Goal: Task Accomplishment & Management: Manage account settings

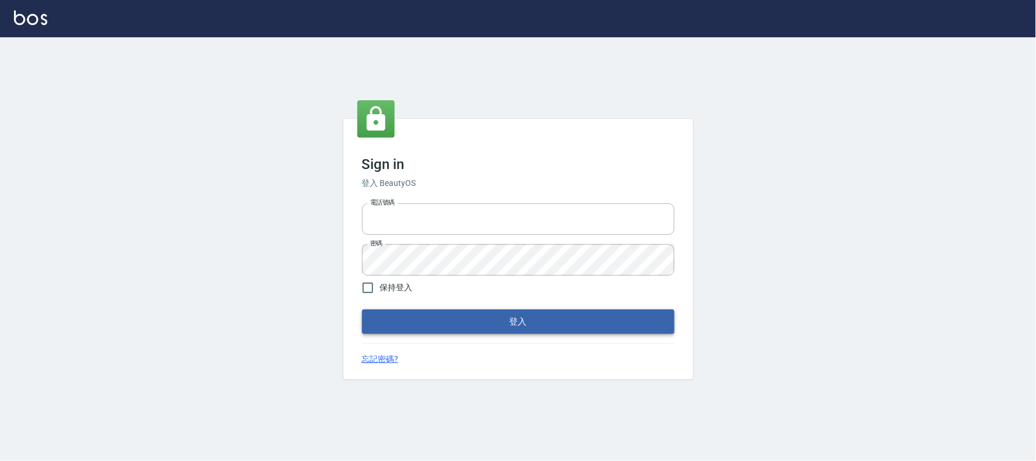
type input "032805930"
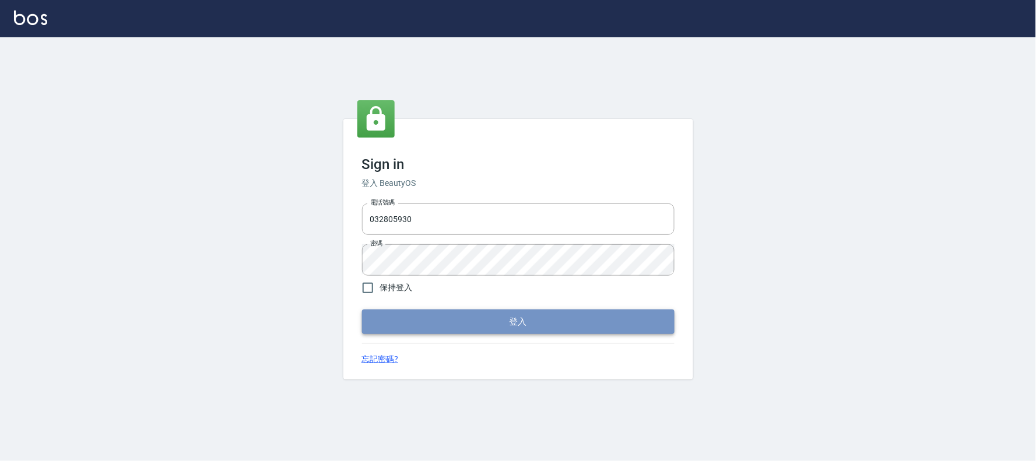
click at [504, 319] on button "登入" at bounding box center [518, 321] width 312 height 24
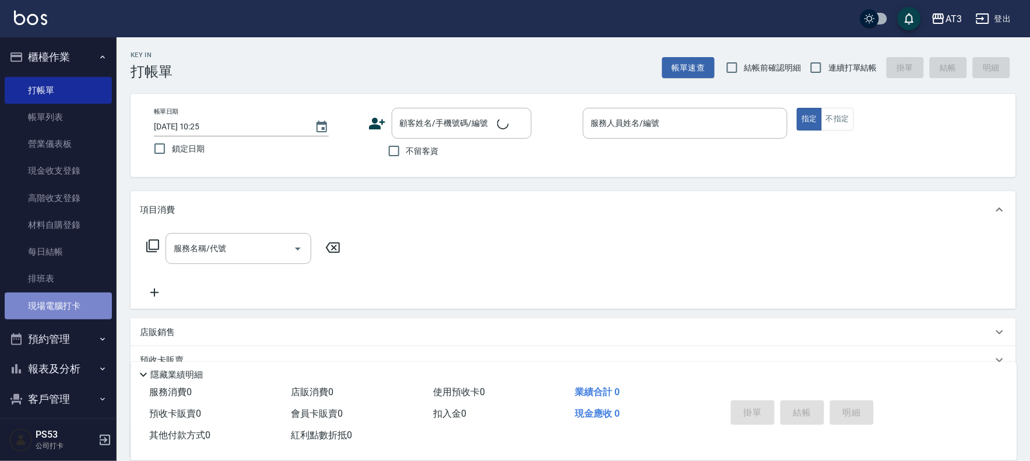
click at [75, 308] on link "現場電腦打卡" at bounding box center [58, 306] width 107 height 27
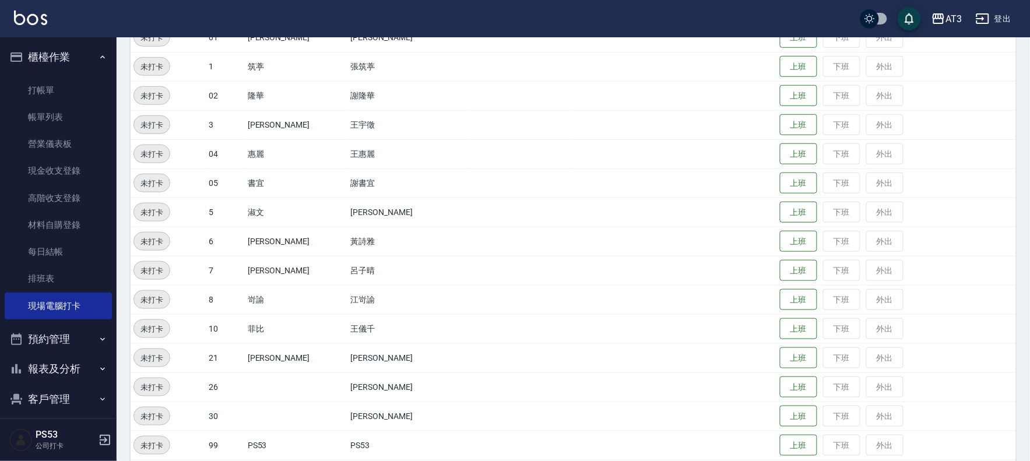
scroll to position [382, 0]
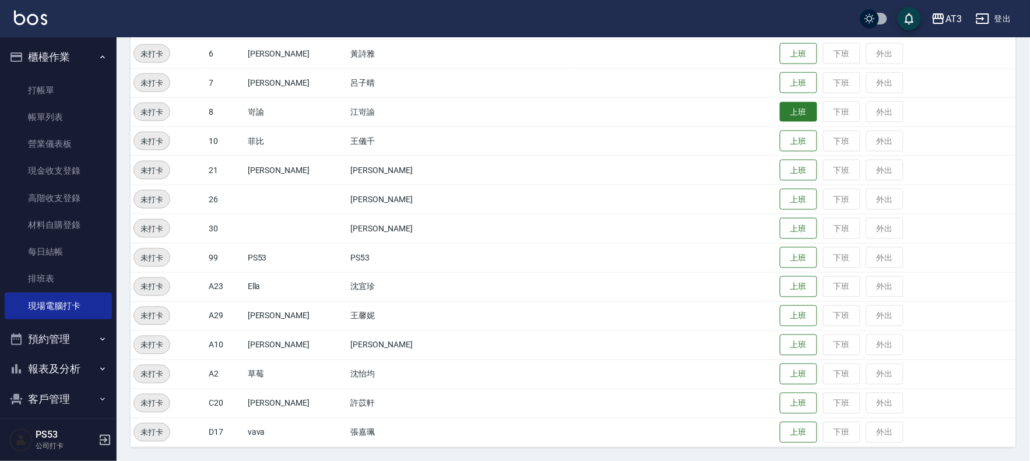
click at [780, 109] on button "上班" at bounding box center [798, 112] width 37 height 20
click at [787, 172] on button "上班" at bounding box center [798, 170] width 37 height 20
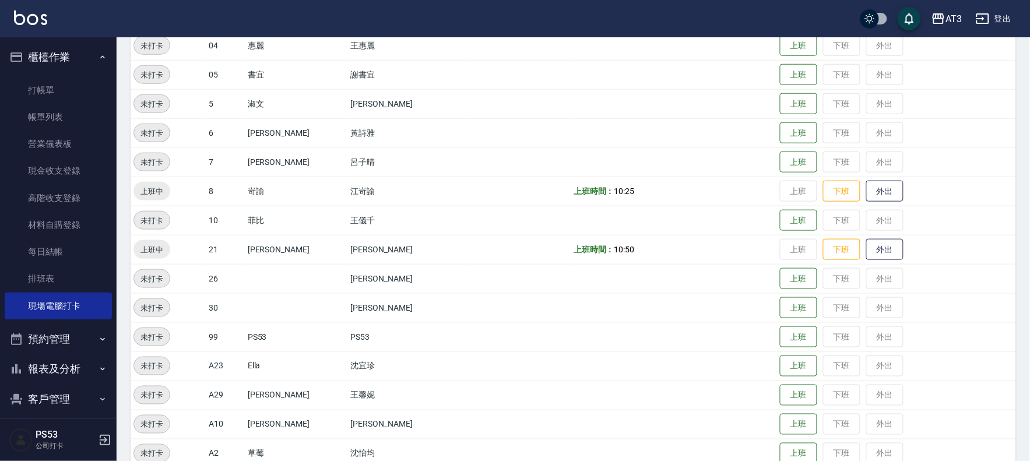
scroll to position [318, 0]
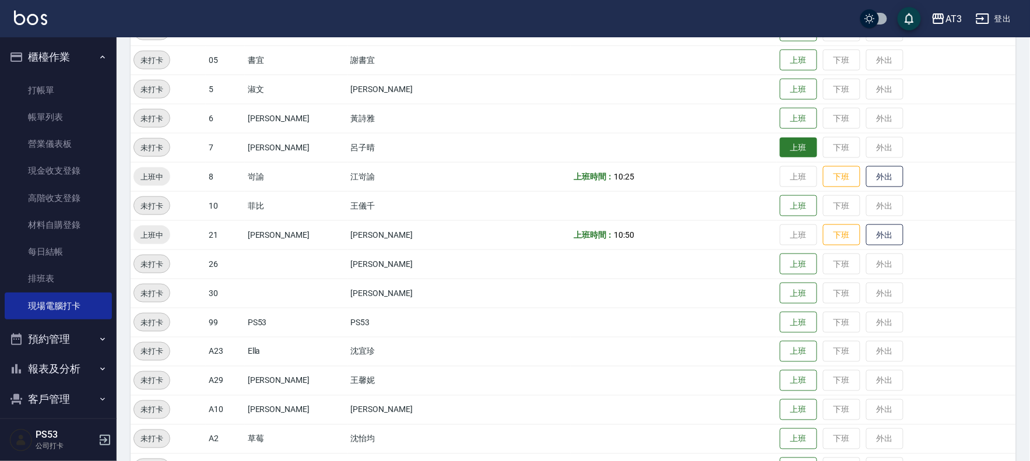
click at [780, 146] on button "上班" at bounding box center [798, 148] width 37 height 20
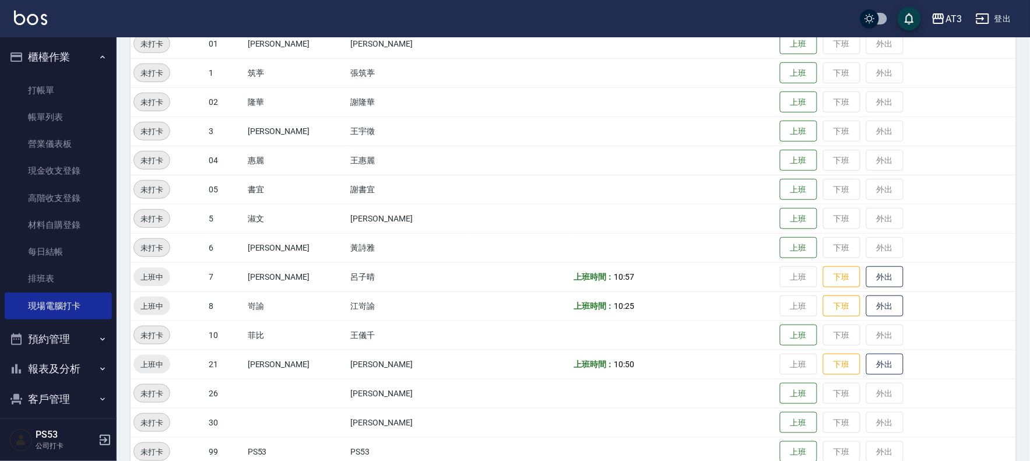
scroll to position [188, 0]
click at [50, 337] on button "預約管理" at bounding box center [58, 339] width 107 height 30
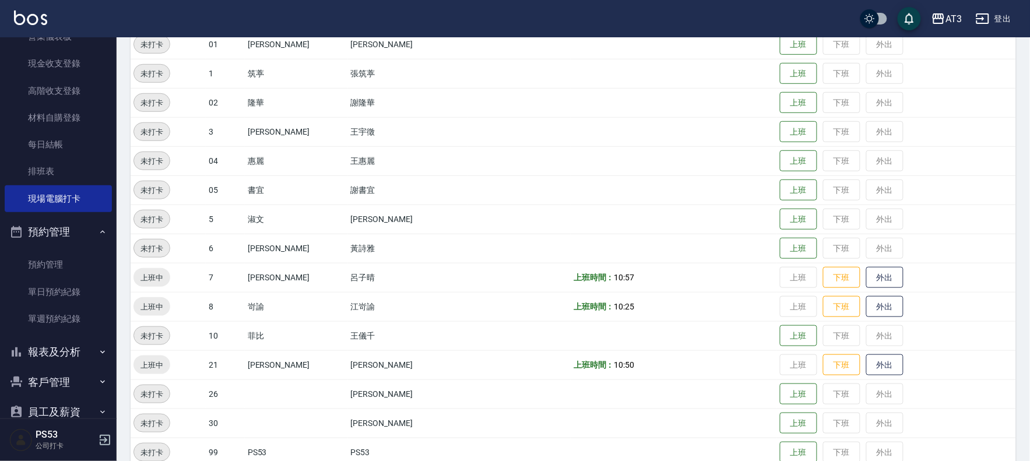
scroll to position [129, 0]
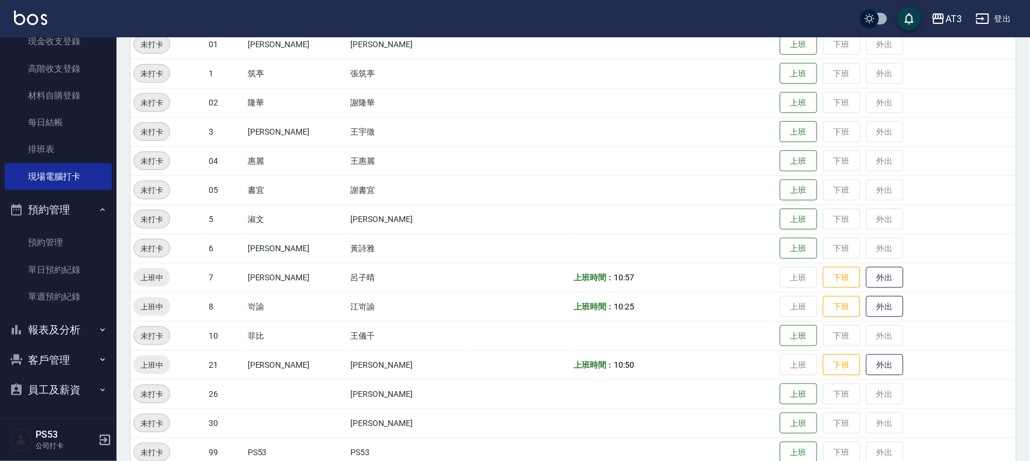
click at [51, 206] on button "預約管理" at bounding box center [58, 210] width 107 height 30
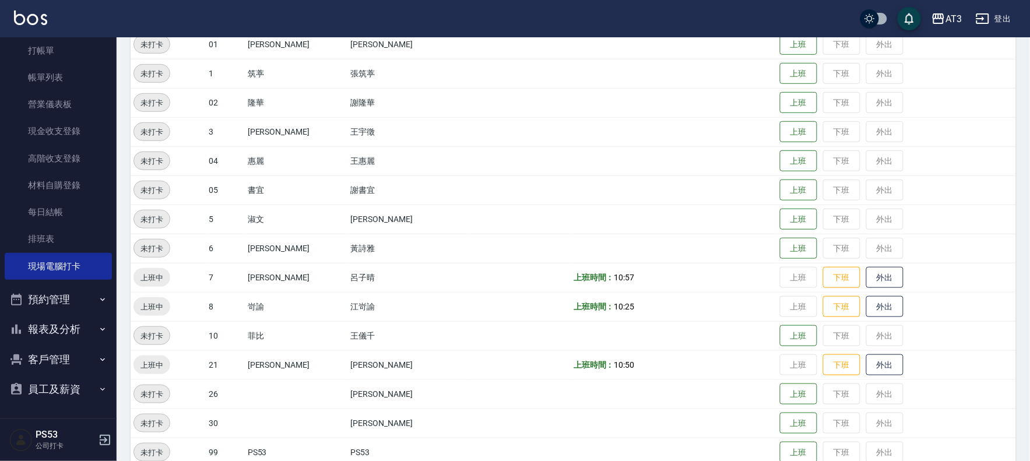
scroll to position [38, 0]
click at [55, 329] on button "報表及分析" at bounding box center [58, 330] width 107 height 30
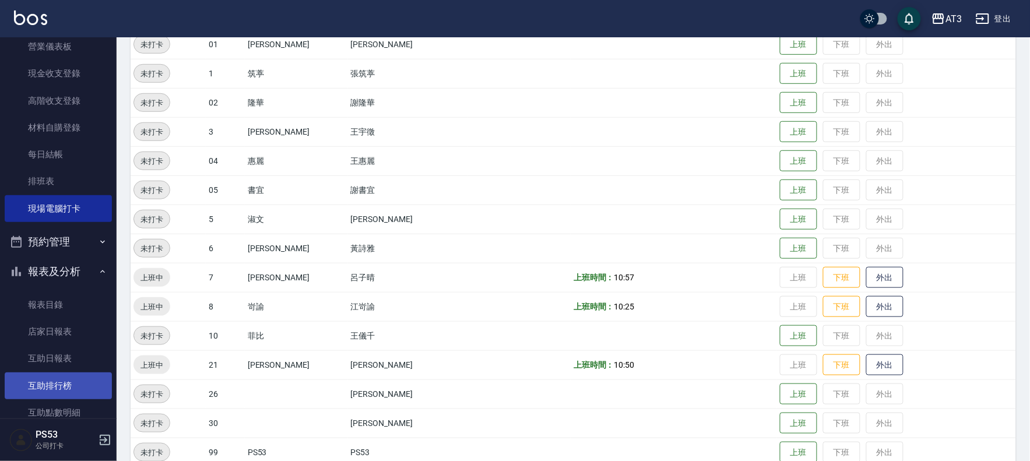
scroll to position [168, 0]
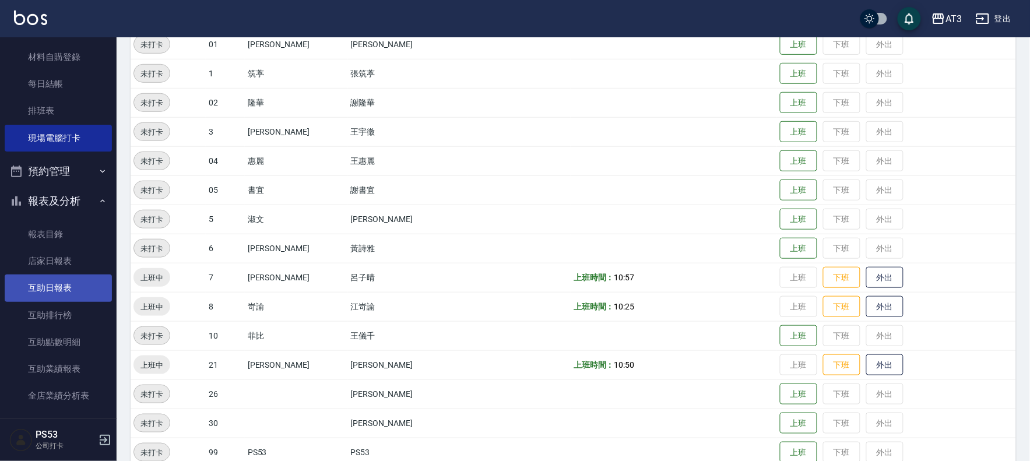
click at [47, 282] on link "互助日報表" at bounding box center [58, 288] width 107 height 27
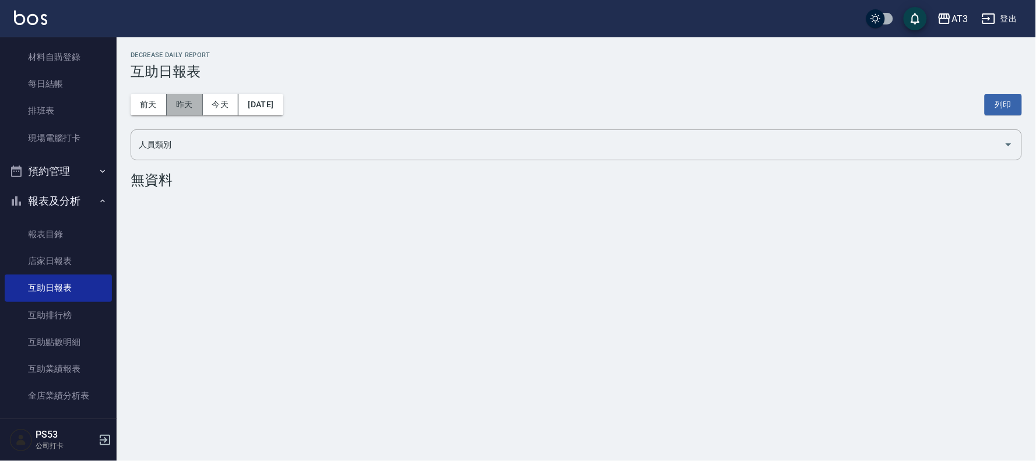
click at [190, 102] on button "昨天" at bounding box center [185, 105] width 36 height 22
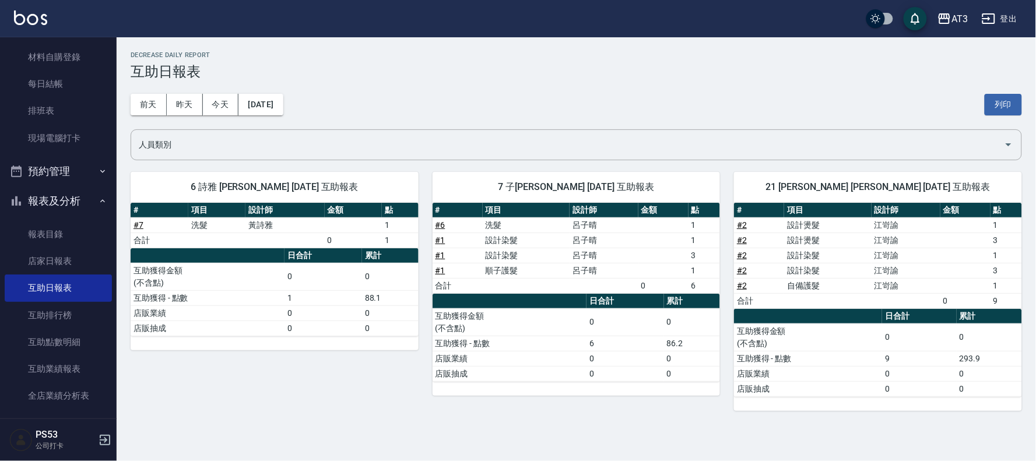
click at [67, 187] on button "報表及分析" at bounding box center [58, 201] width 107 height 30
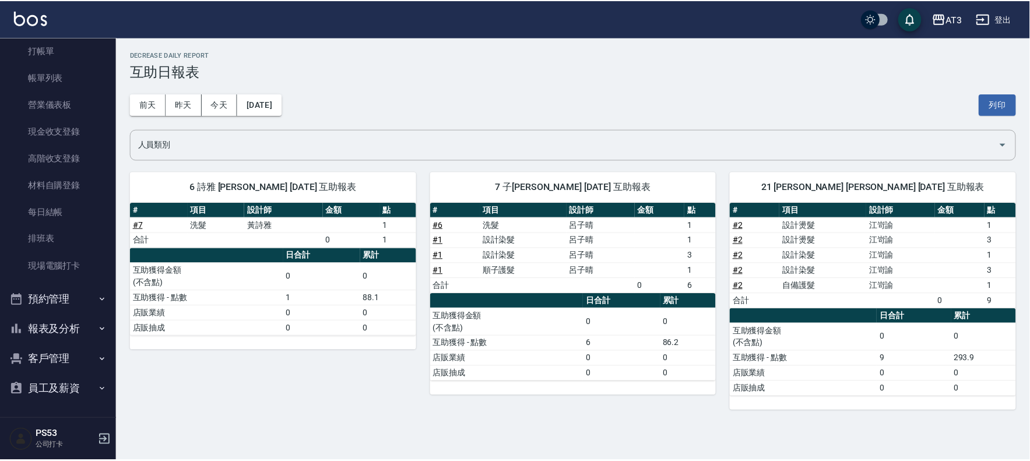
scroll to position [38, 0]
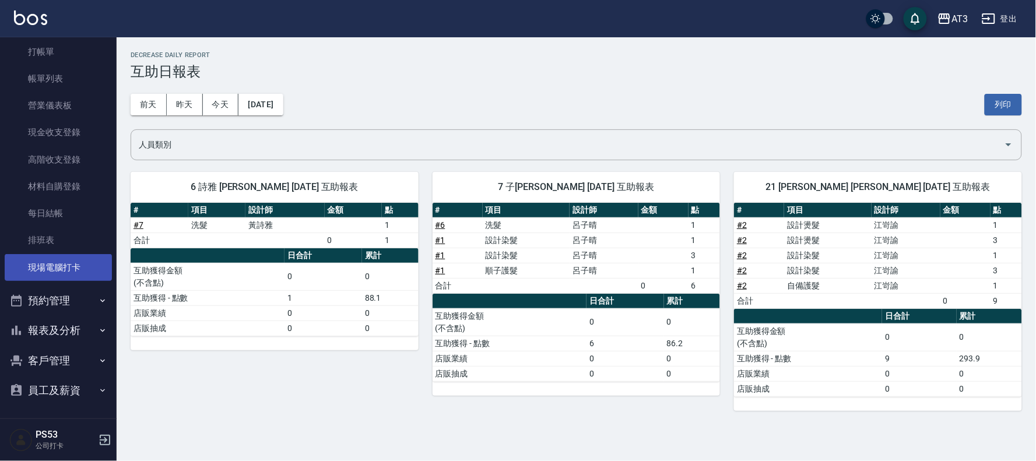
click at [79, 255] on link "現場電腦打卡" at bounding box center [58, 267] width 107 height 27
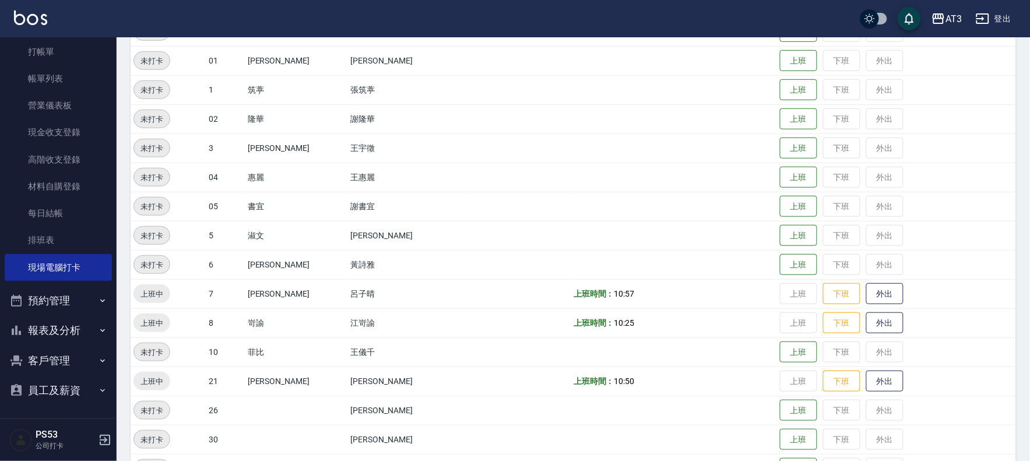
scroll to position [194, 0]
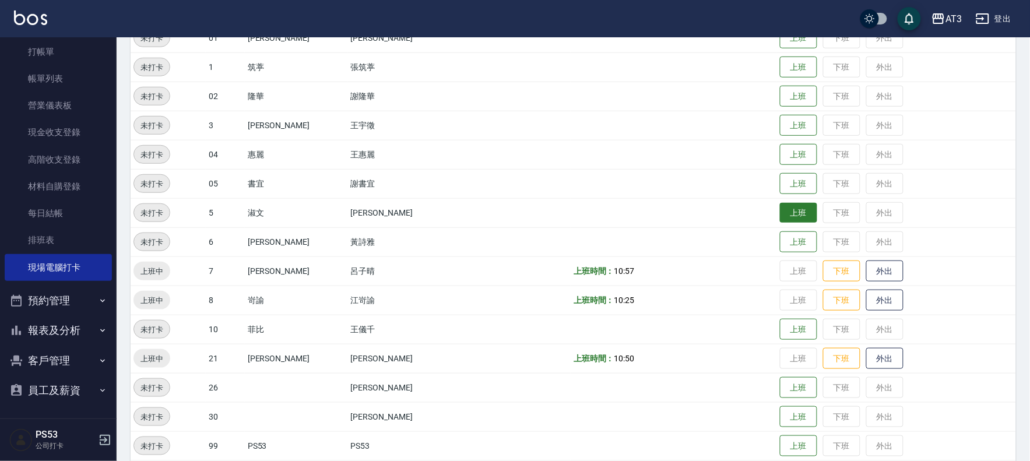
drag, startPoint x: 773, startPoint y: 220, endPoint x: 777, endPoint y: 214, distance: 6.8
click at [780, 220] on button "上班" at bounding box center [798, 213] width 37 height 20
click at [823, 209] on button "下班" at bounding box center [841, 213] width 37 height 20
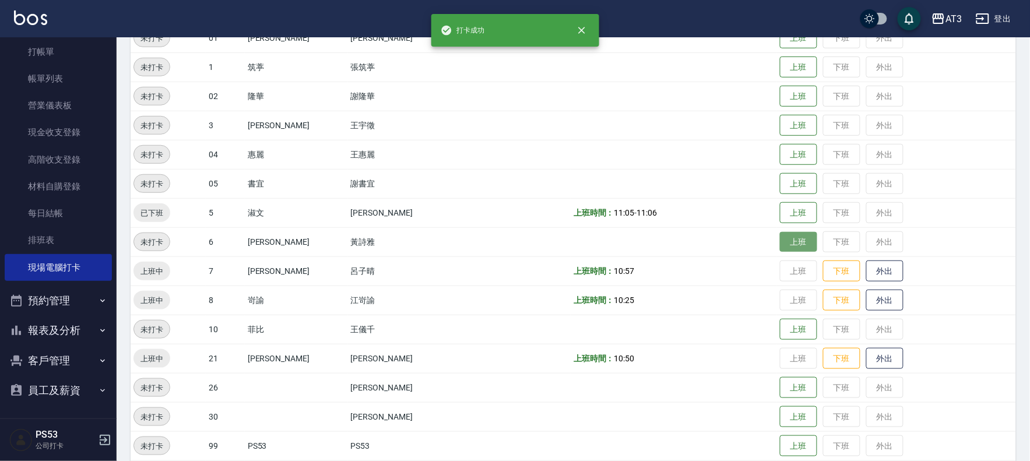
click at [780, 242] on button "上班" at bounding box center [798, 242] width 37 height 20
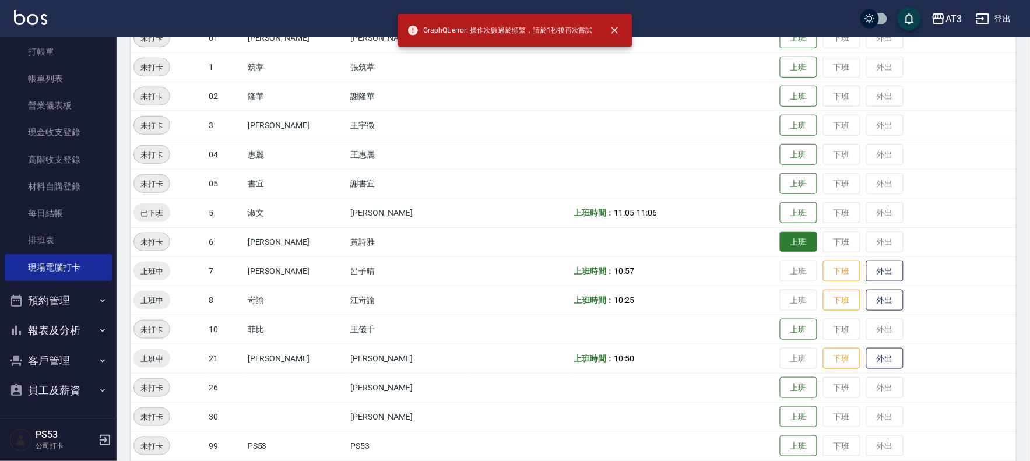
click at [782, 248] on button "上班" at bounding box center [798, 242] width 37 height 20
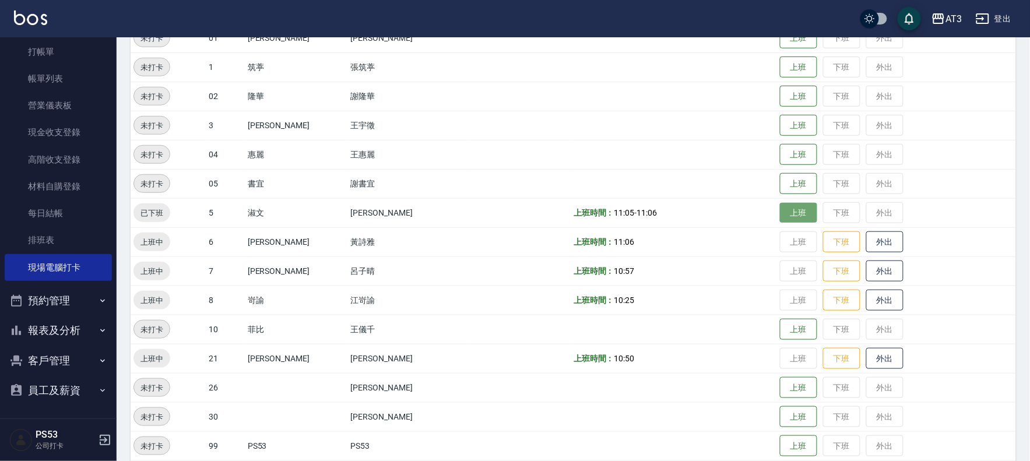
click at [780, 219] on button "上班" at bounding box center [798, 213] width 37 height 20
click at [502, 119] on td at bounding box center [518, 125] width 103 height 29
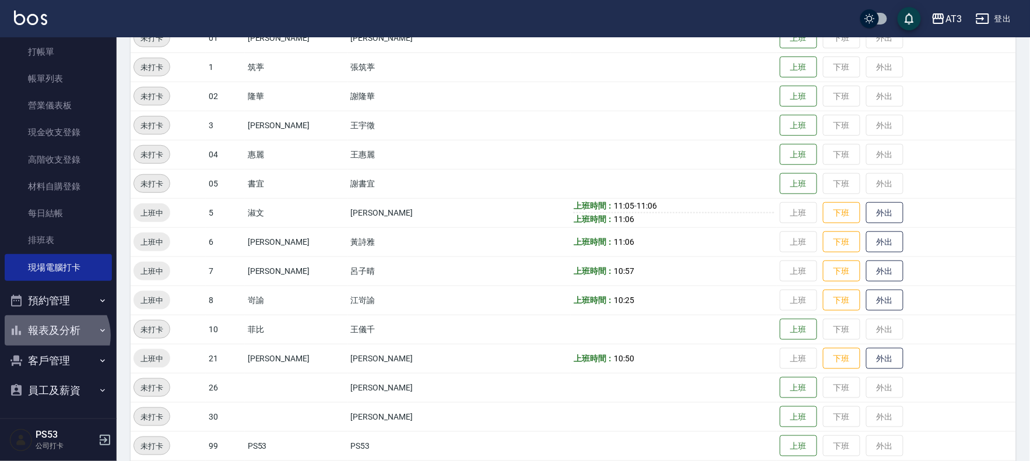
click at [56, 336] on button "報表及分析" at bounding box center [58, 330] width 107 height 30
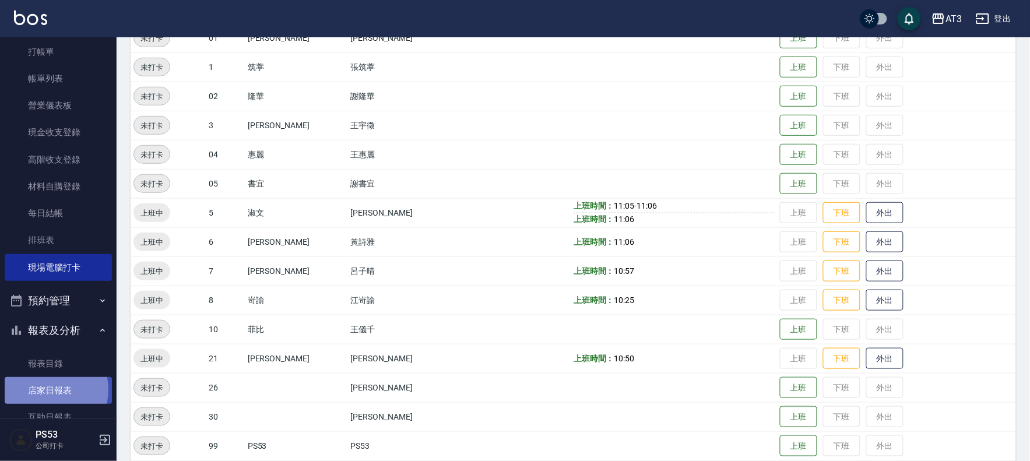
click at [45, 389] on link "店家日報表" at bounding box center [58, 390] width 107 height 27
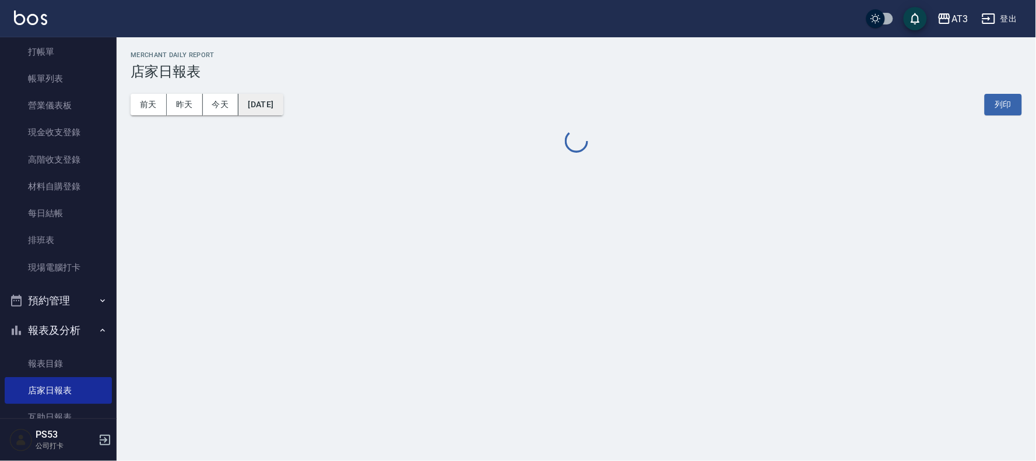
click at [255, 108] on button "[DATE]" at bounding box center [260, 105] width 44 height 22
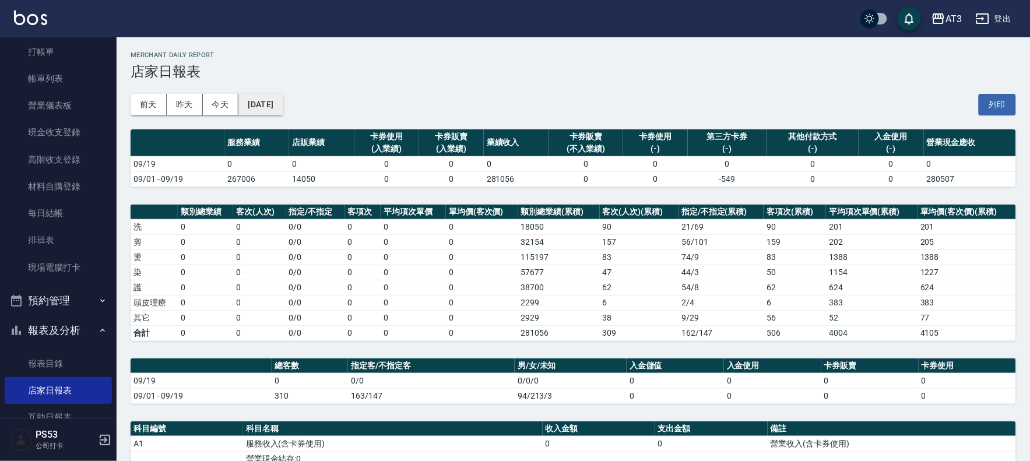
click at [260, 103] on button "[DATE]" at bounding box center [260, 105] width 44 height 22
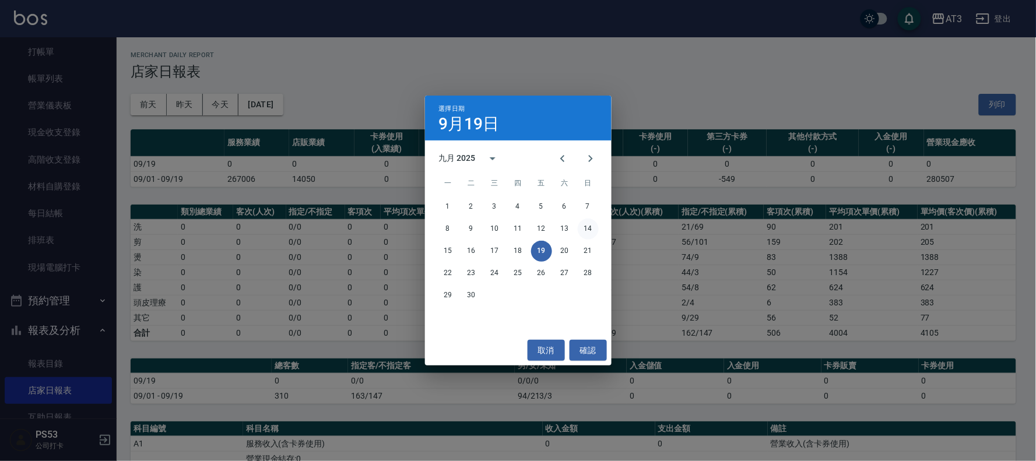
click at [585, 228] on button "14" at bounding box center [588, 229] width 21 height 21
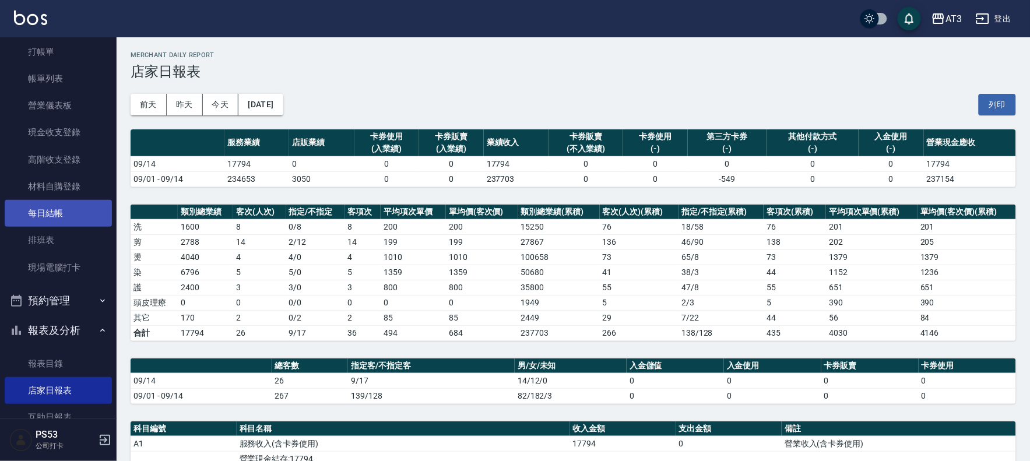
click at [50, 212] on link "每日結帳" at bounding box center [58, 213] width 107 height 27
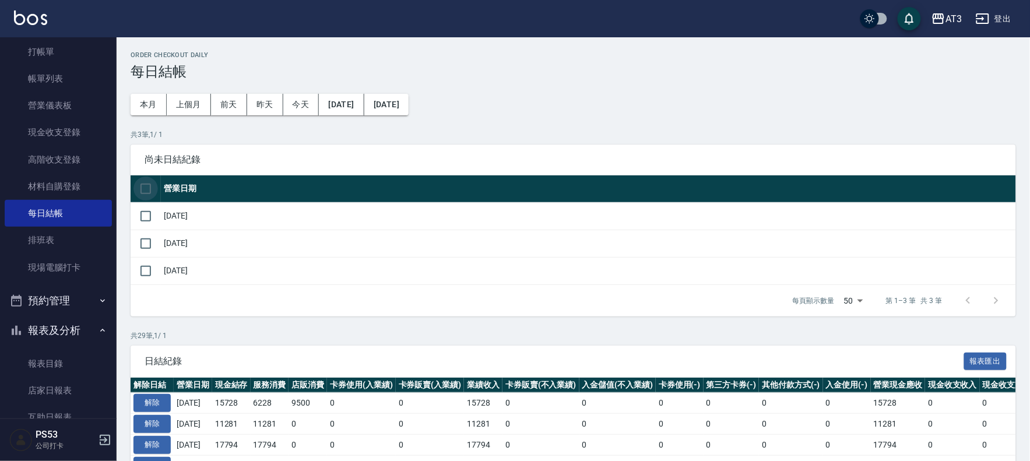
click at [139, 184] on input "checkbox" at bounding box center [145, 189] width 24 height 24
checkbox input "true"
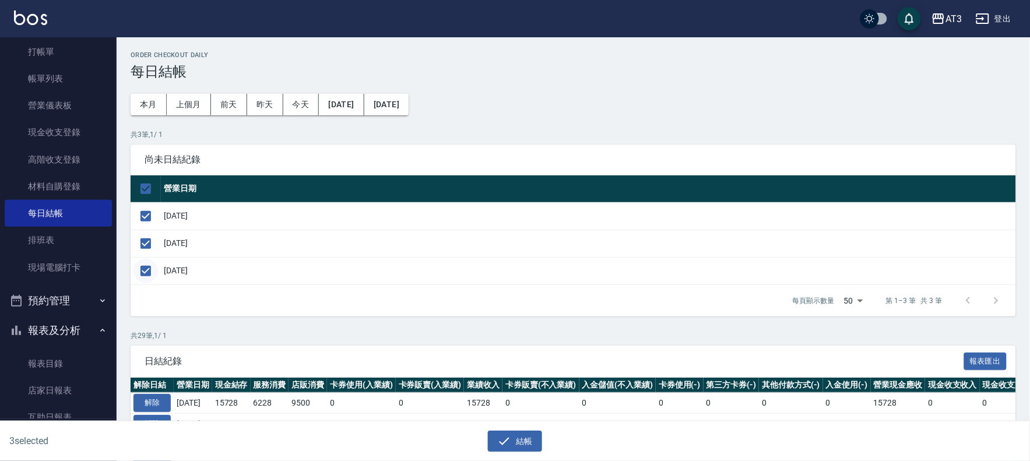
click at [140, 272] on input "checkbox" at bounding box center [145, 271] width 24 height 24
checkbox input "false"
click at [526, 441] on button "結帳" at bounding box center [515, 442] width 54 height 22
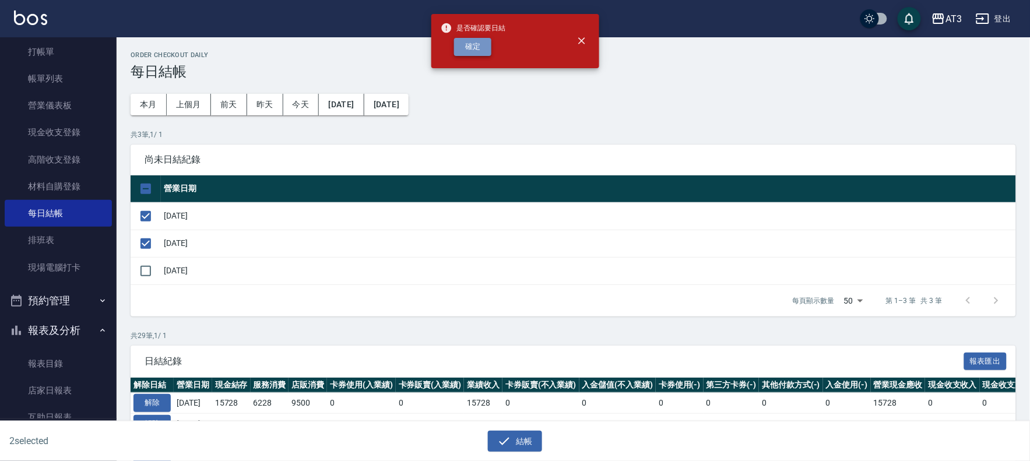
click at [463, 41] on button "確定" at bounding box center [472, 47] width 37 height 18
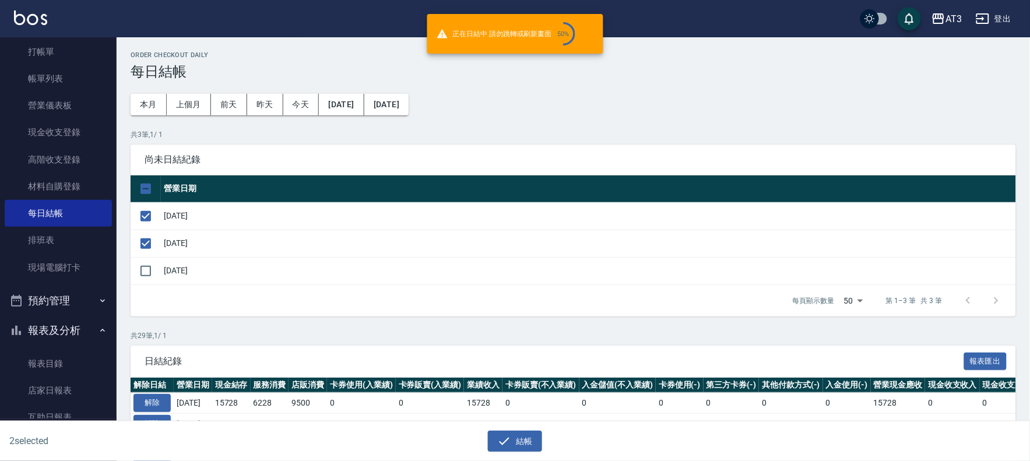
checkbox input "false"
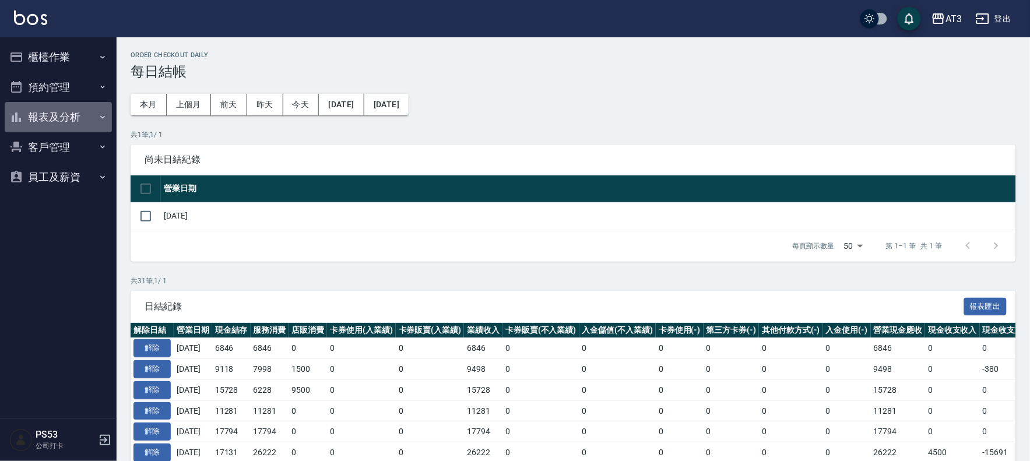
click at [54, 119] on button "報表及分析" at bounding box center [58, 117] width 107 height 30
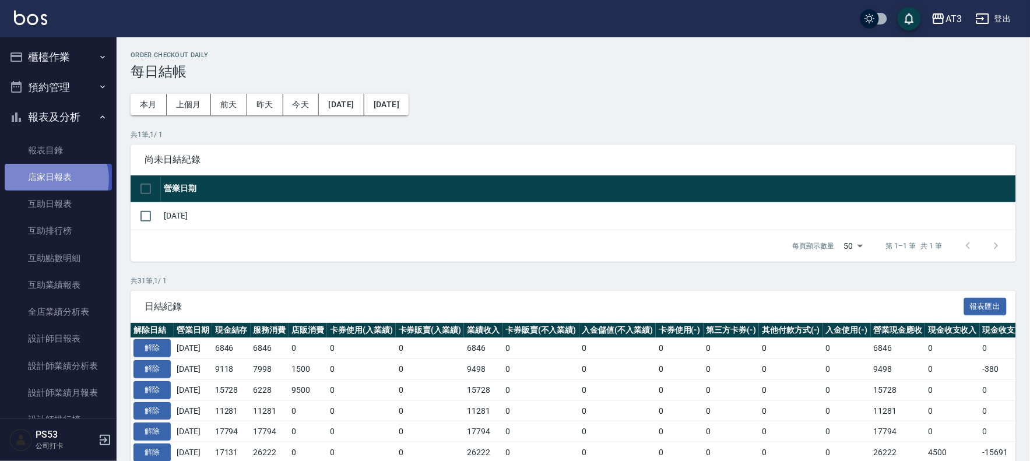
click at [55, 180] on link "店家日報表" at bounding box center [58, 177] width 107 height 27
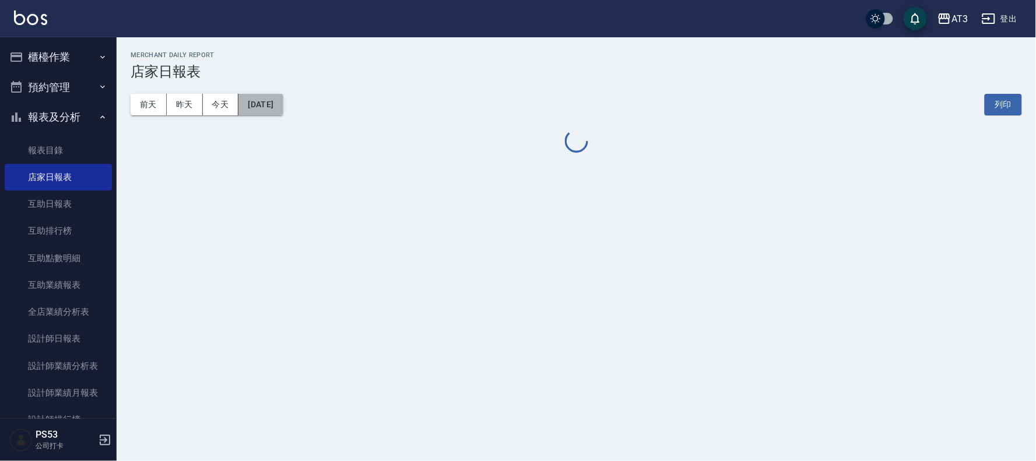
click at [283, 108] on button "[DATE]" at bounding box center [260, 105] width 44 height 22
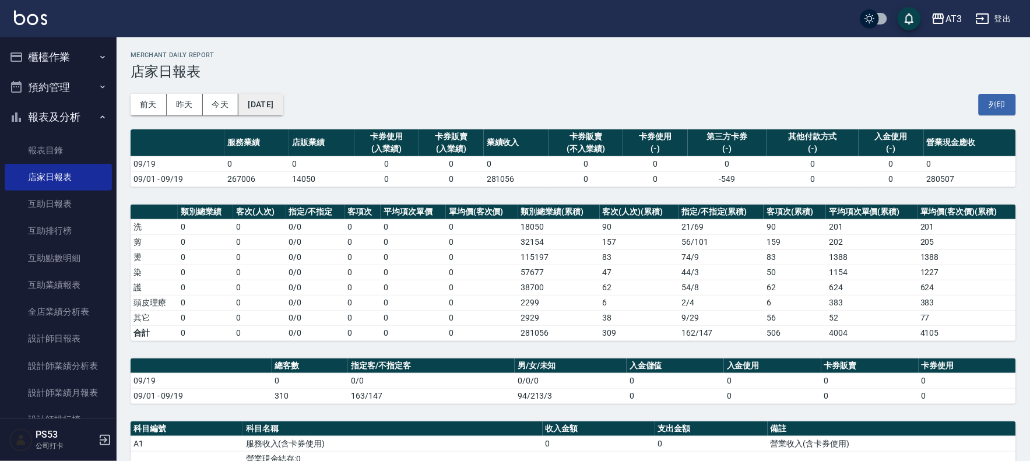
click at [272, 104] on button "[DATE]" at bounding box center [260, 105] width 44 height 22
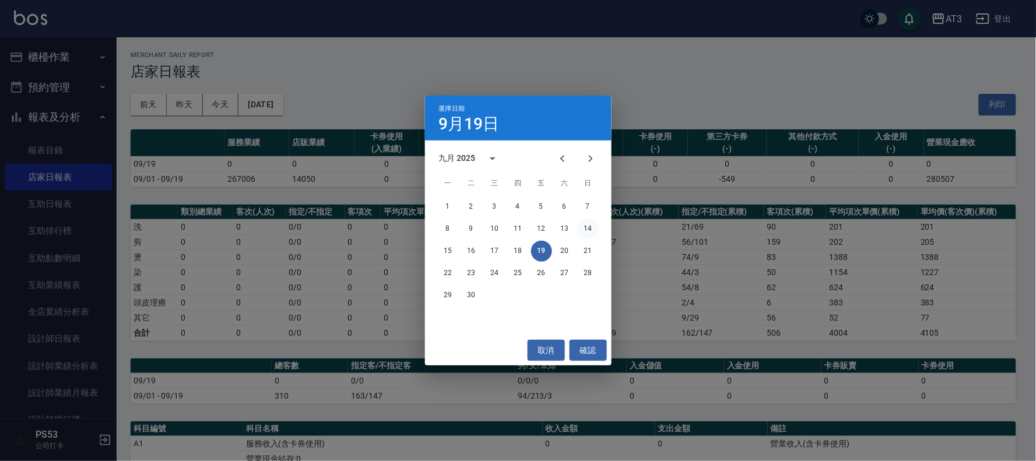
click at [590, 226] on button "14" at bounding box center [588, 229] width 21 height 21
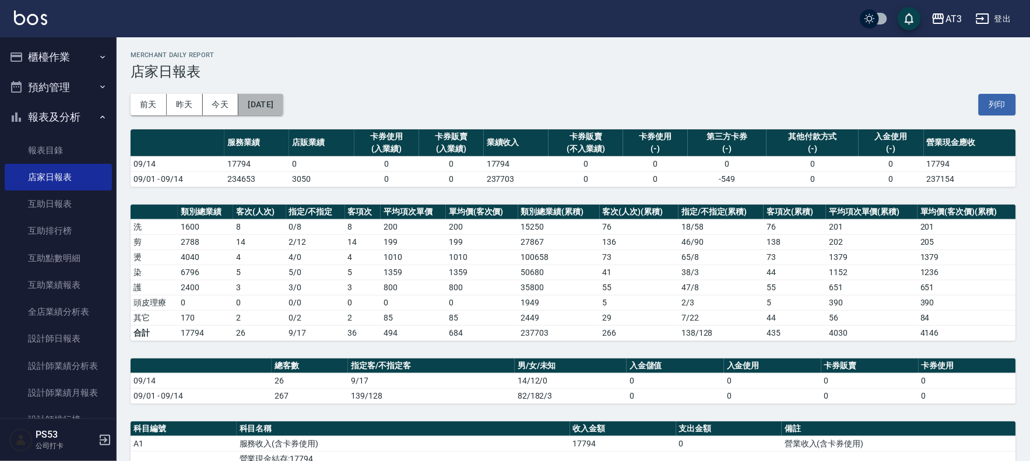
click at [283, 103] on button "[DATE]" at bounding box center [260, 105] width 44 height 22
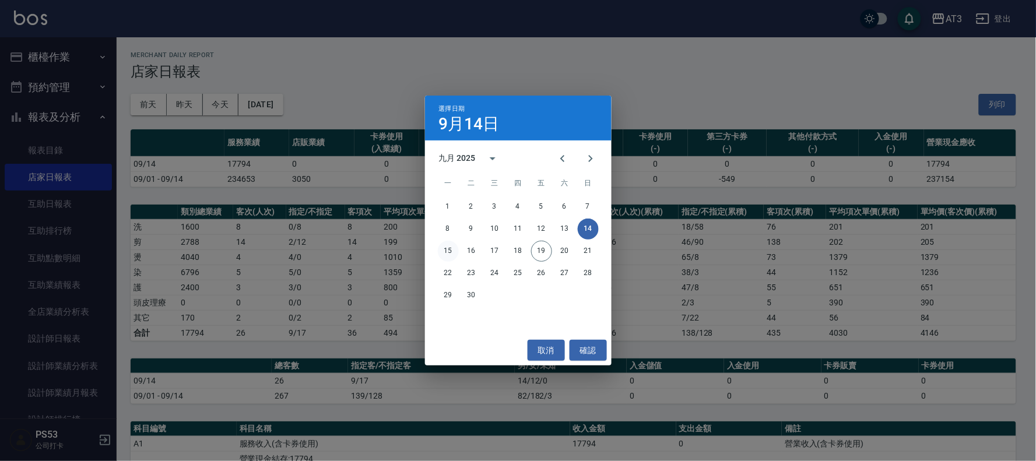
click at [447, 247] on button "15" at bounding box center [448, 251] width 21 height 21
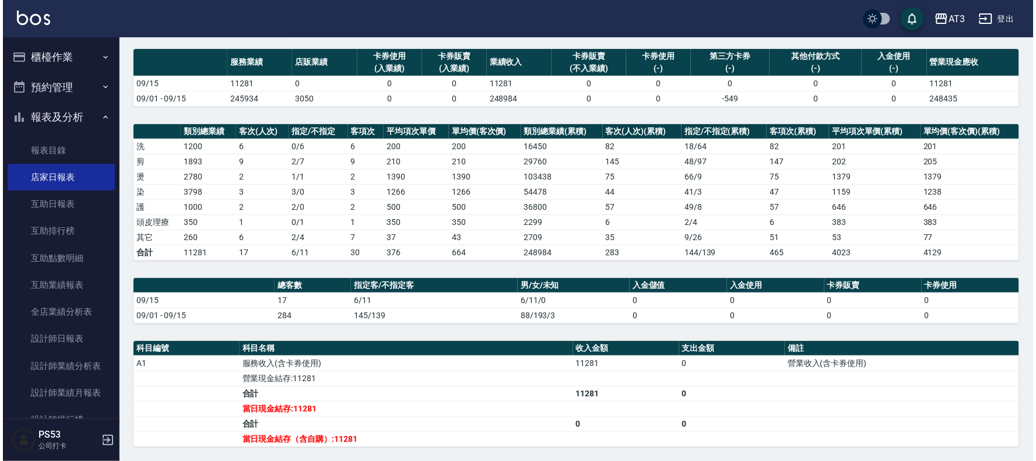
scroll to position [65, 0]
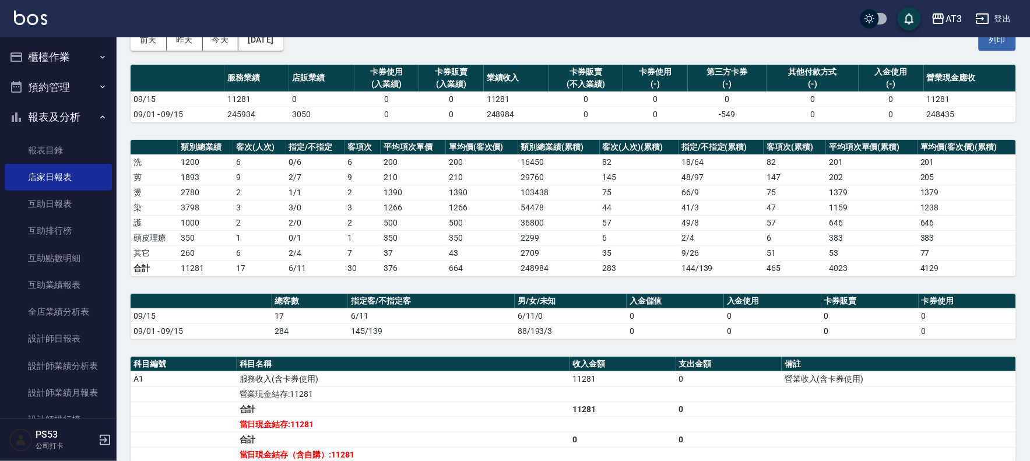
click at [275, 36] on div "AT3 登出" at bounding box center [515, 18] width 1030 height 37
click at [278, 44] on button "[DATE]" at bounding box center [260, 40] width 44 height 22
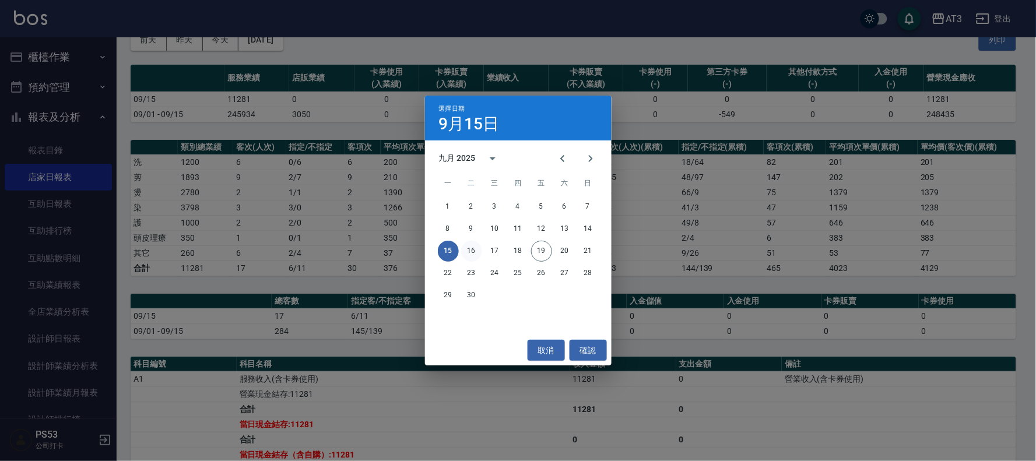
click at [475, 248] on button "16" at bounding box center [471, 251] width 21 height 21
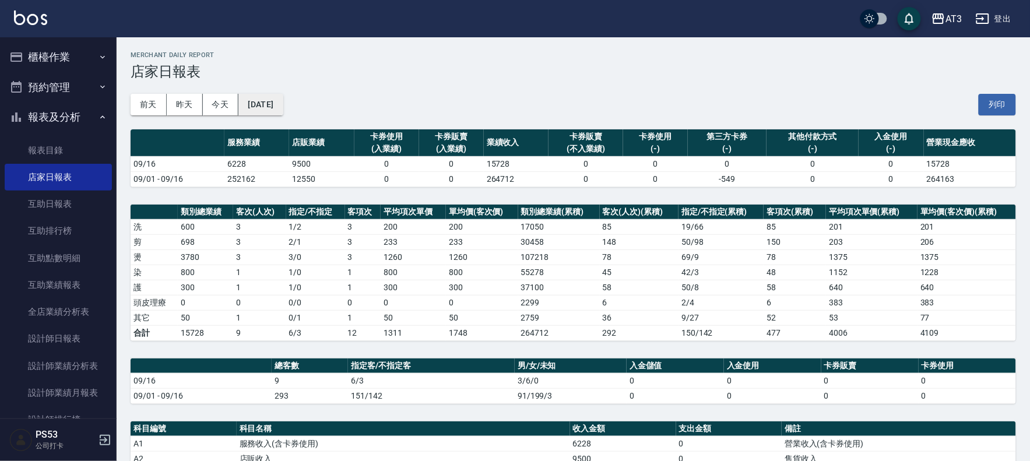
click at [283, 106] on button "[DATE]" at bounding box center [260, 105] width 44 height 22
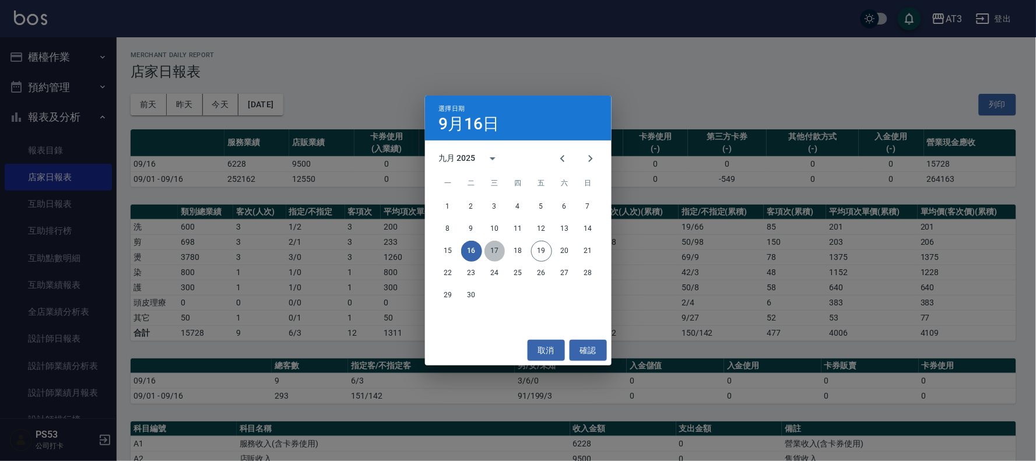
click at [494, 252] on button "17" at bounding box center [494, 251] width 21 height 21
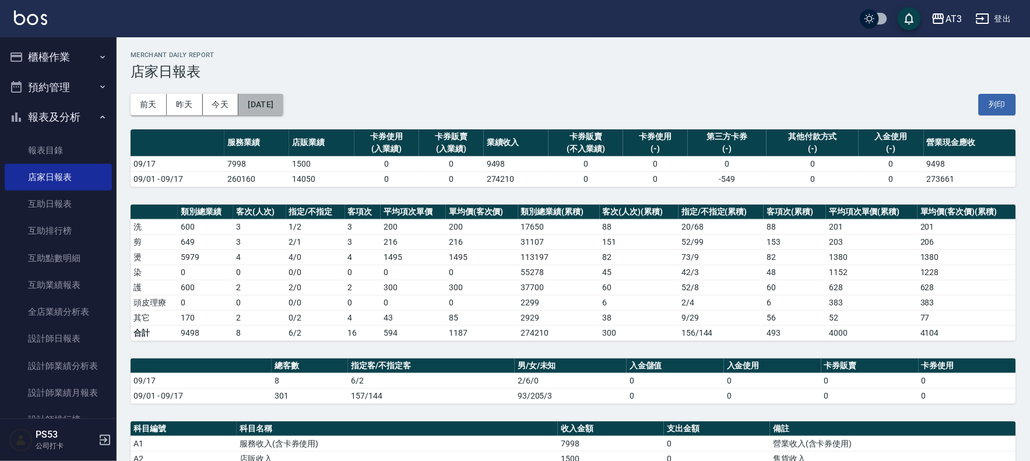
click at [277, 101] on button "[DATE]" at bounding box center [260, 105] width 44 height 22
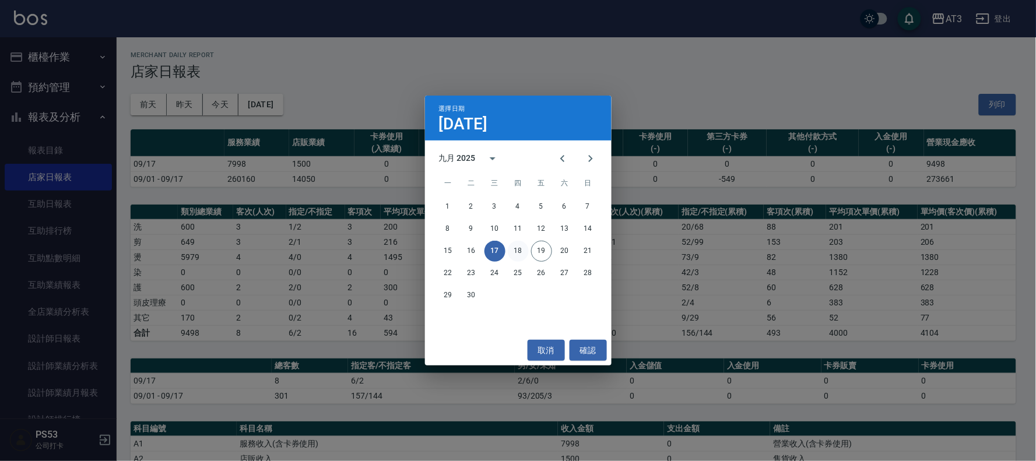
click at [518, 251] on button "18" at bounding box center [518, 251] width 21 height 21
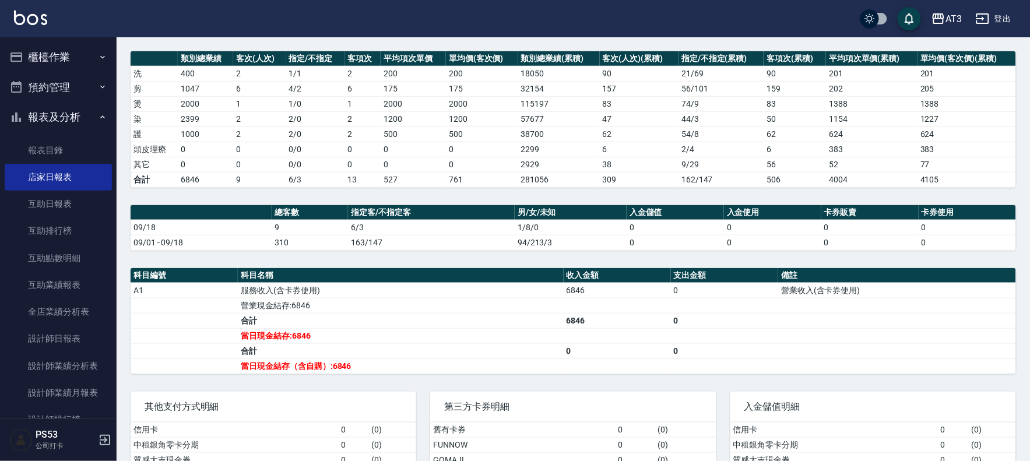
scroll to position [194, 0]
